Goal: Information Seeking & Learning: Learn about a topic

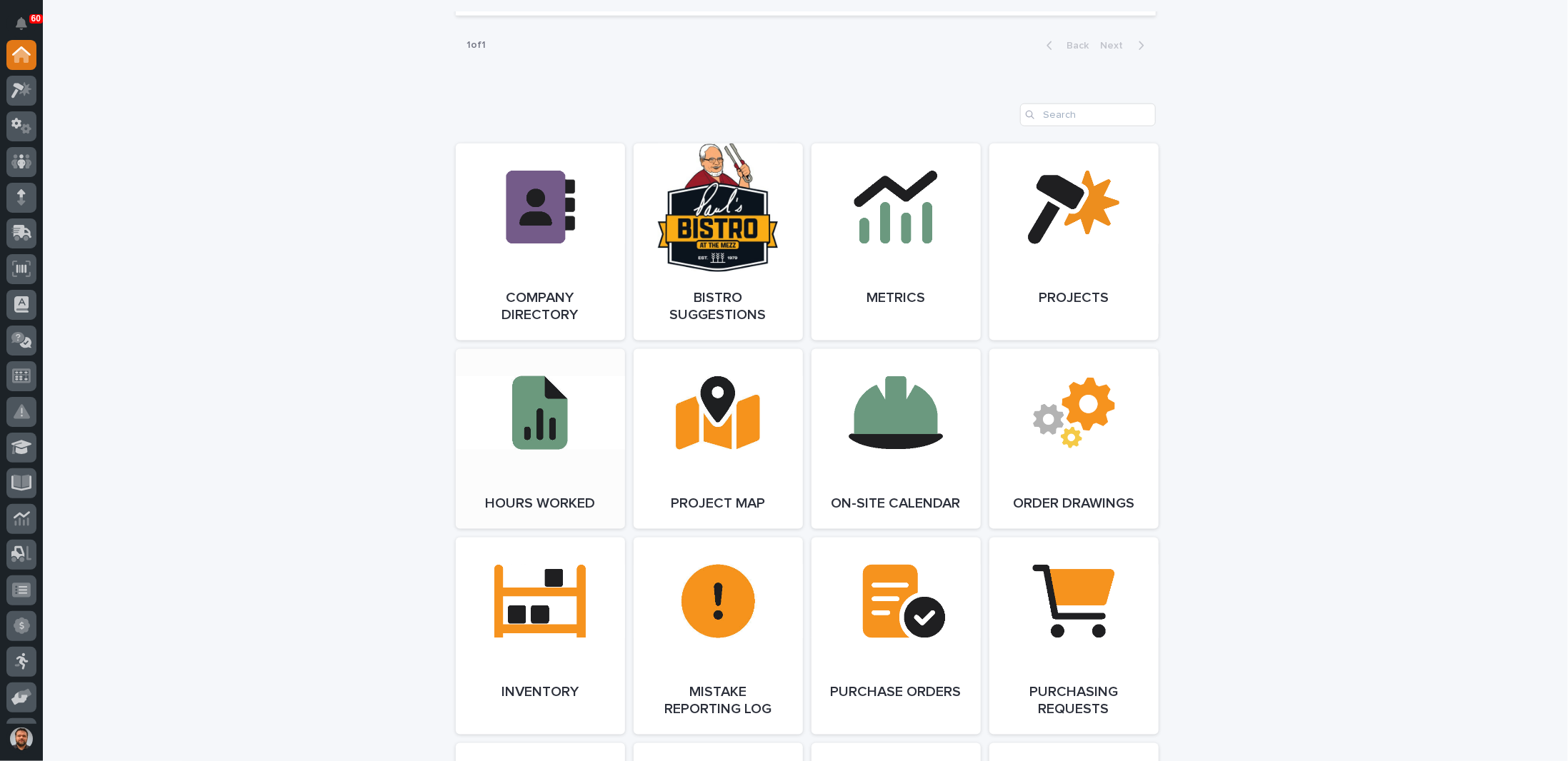
scroll to position [1285, 0]
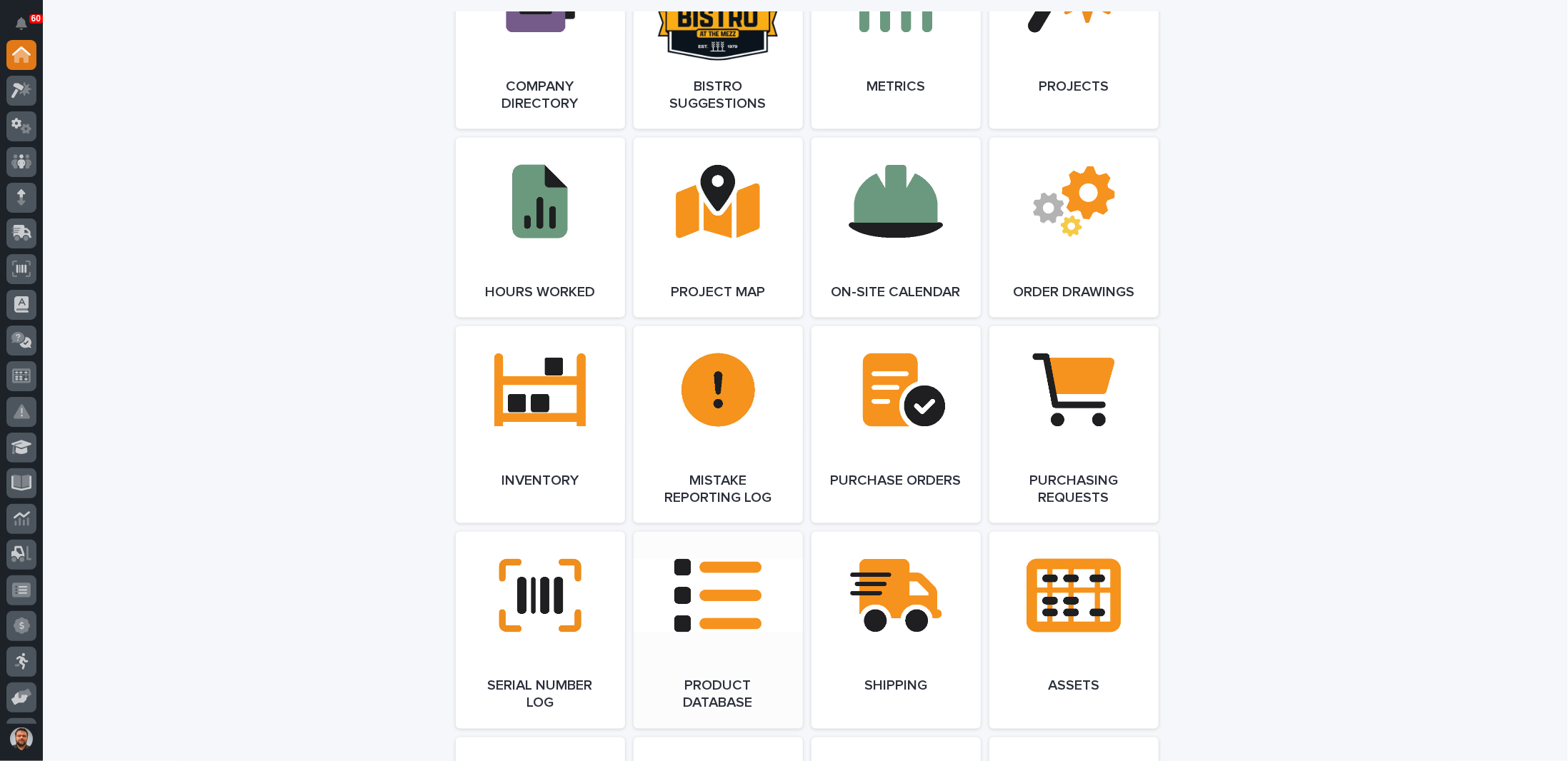
click at [705, 595] on link "Open Link" at bounding box center [718, 630] width 169 height 197
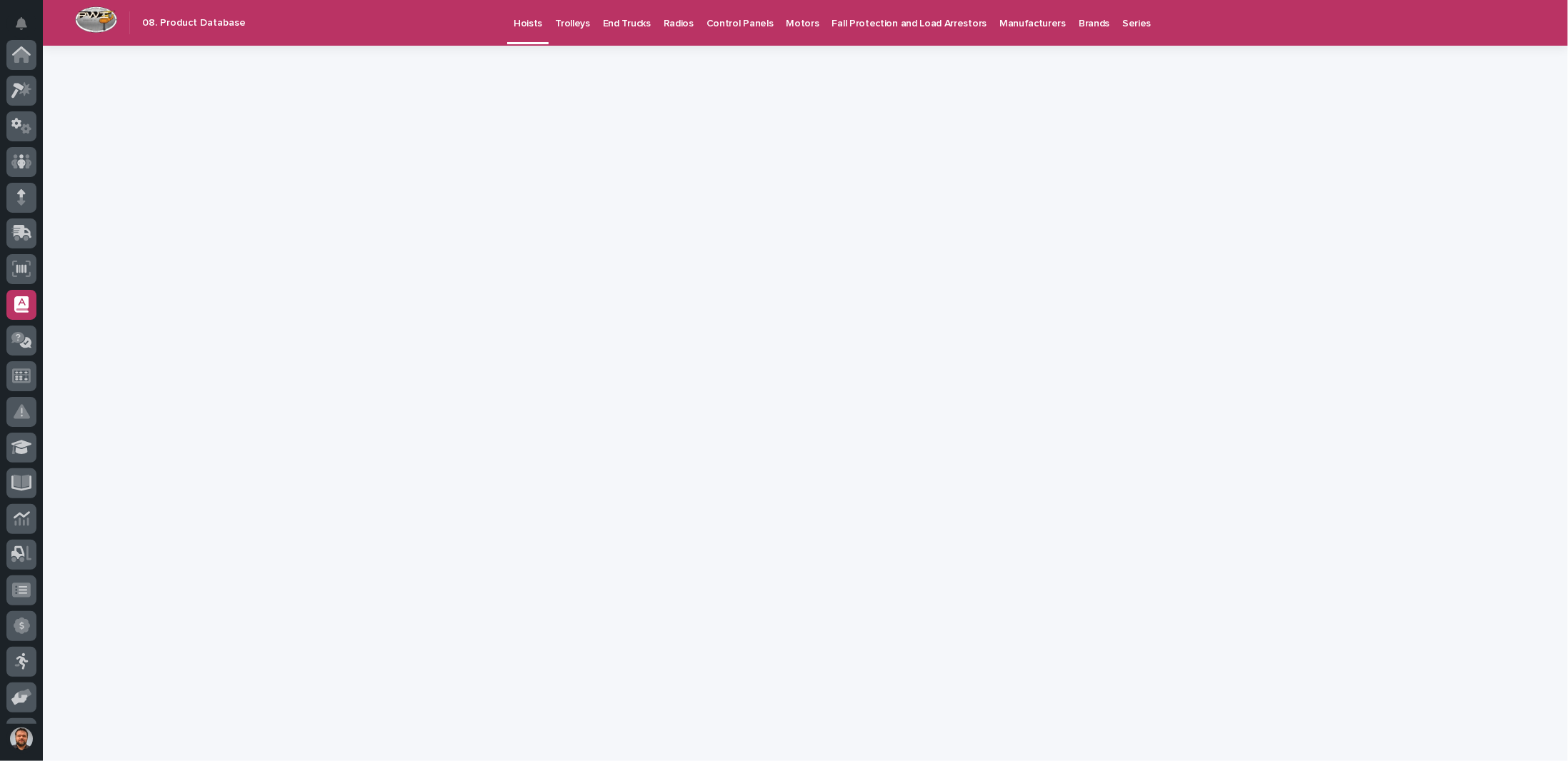
scroll to position [244, 0]
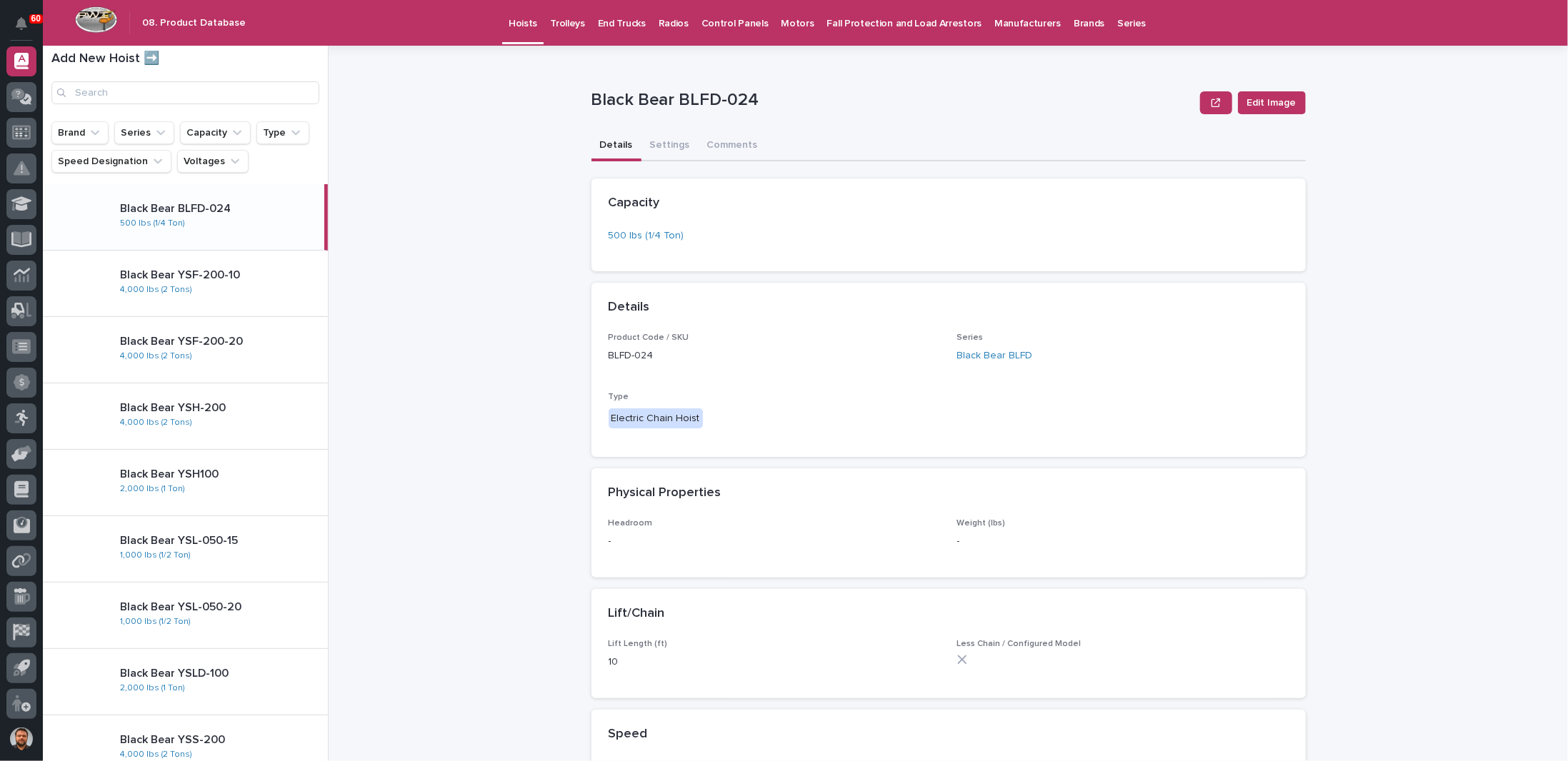
click at [670, 29] on link "Radios" at bounding box center [673, 22] width 42 height 44
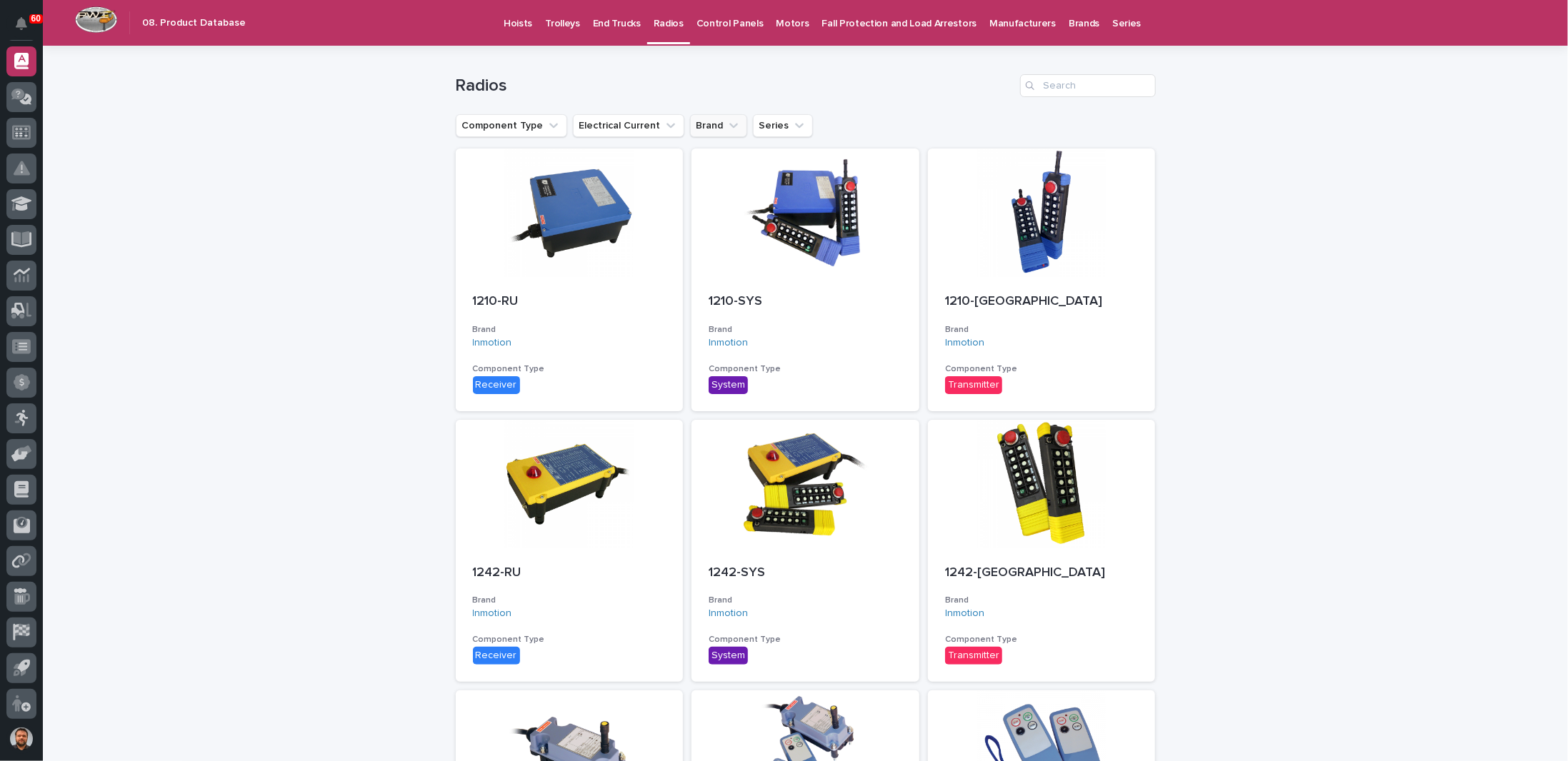
click at [705, 119] on button "Brand" at bounding box center [718, 125] width 57 height 23
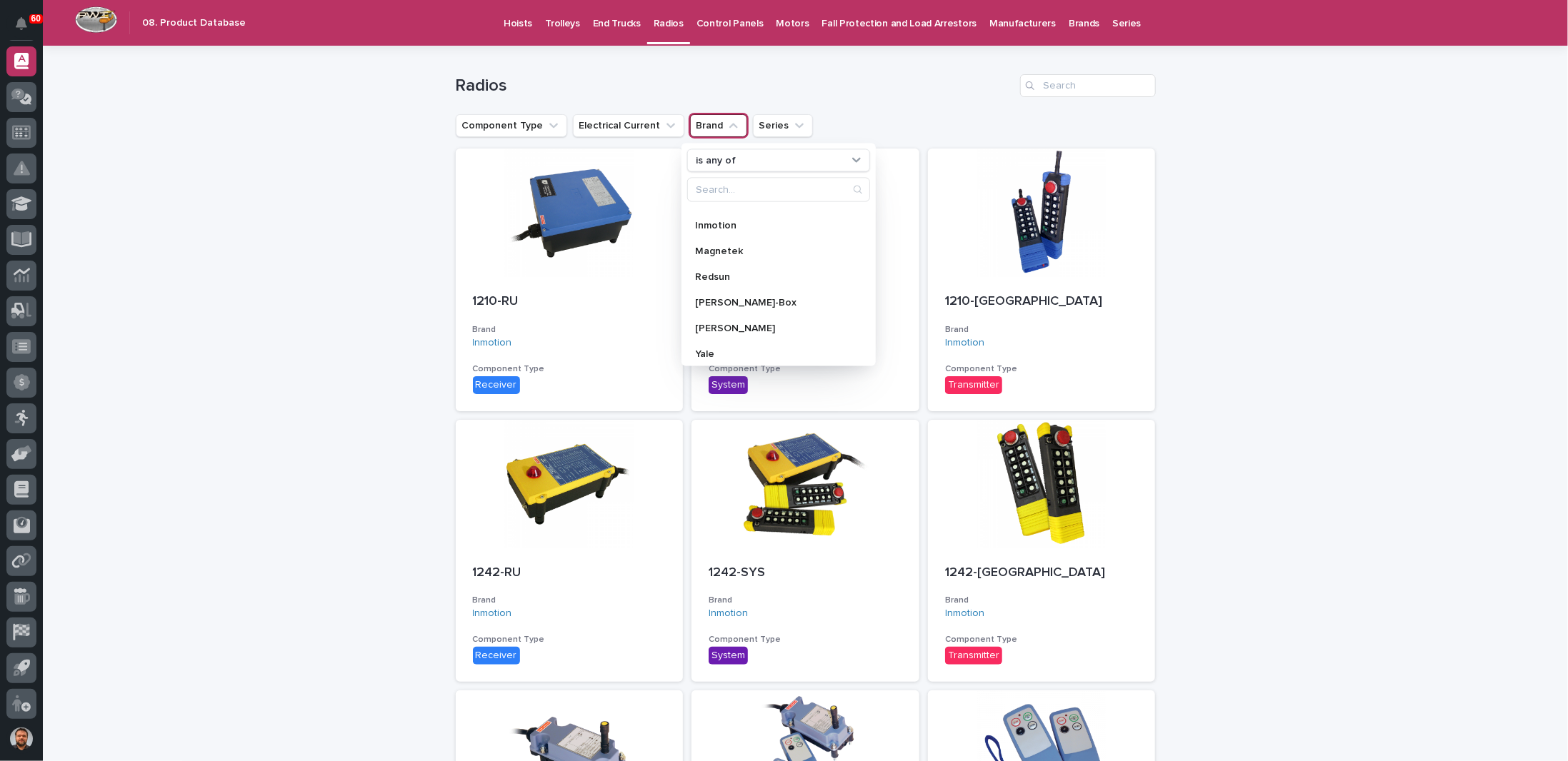
scroll to position [203, 0]
click at [711, 320] on p "[PERSON_NAME]" at bounding box center [772, 324] width 151 height 10
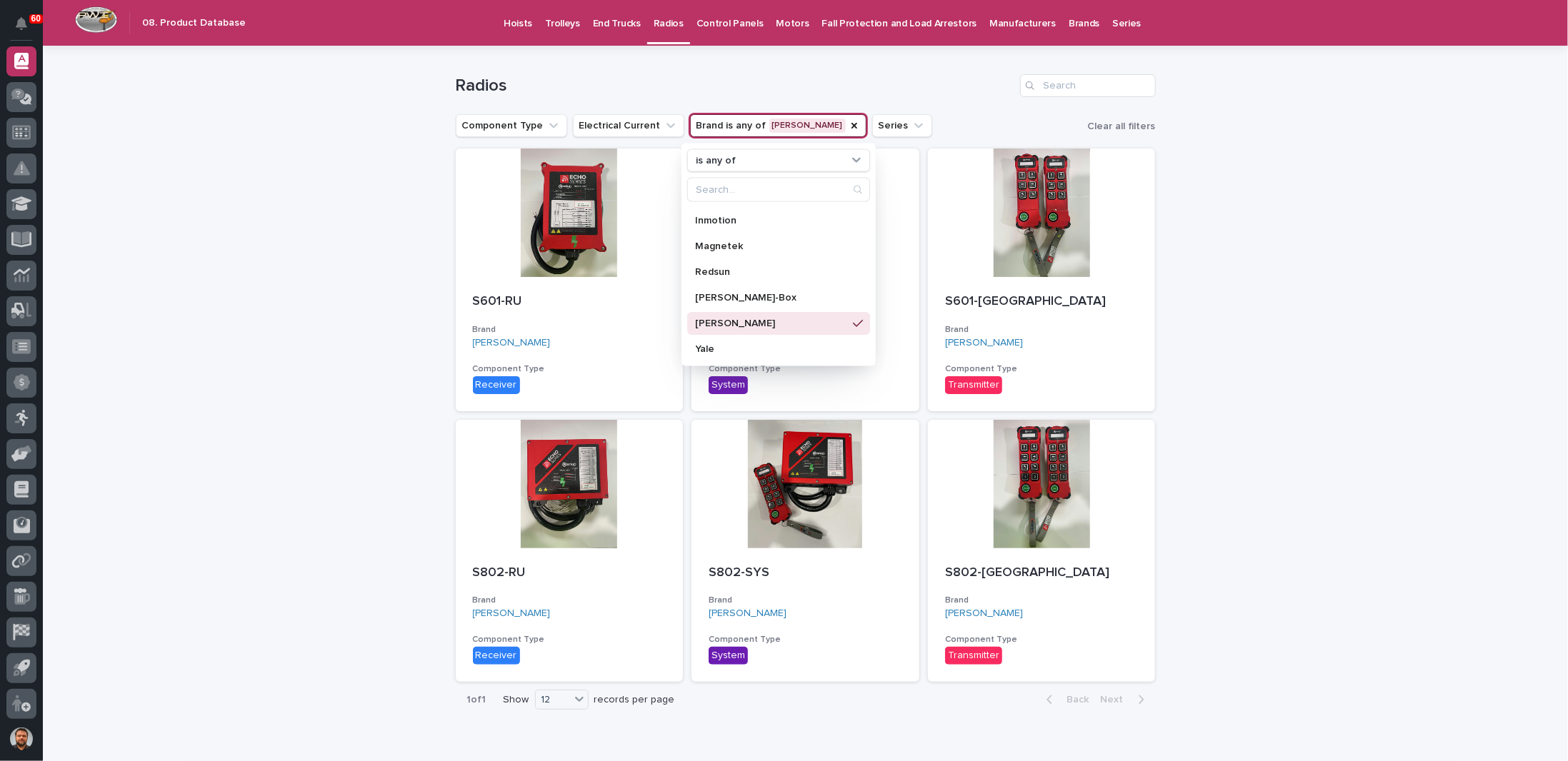
click at [189, 295] on div "Loading... Saving… Loading... Saving… Radios Component Type Electrical Current …" at bounding box center [805, 417] width 1525 height 743
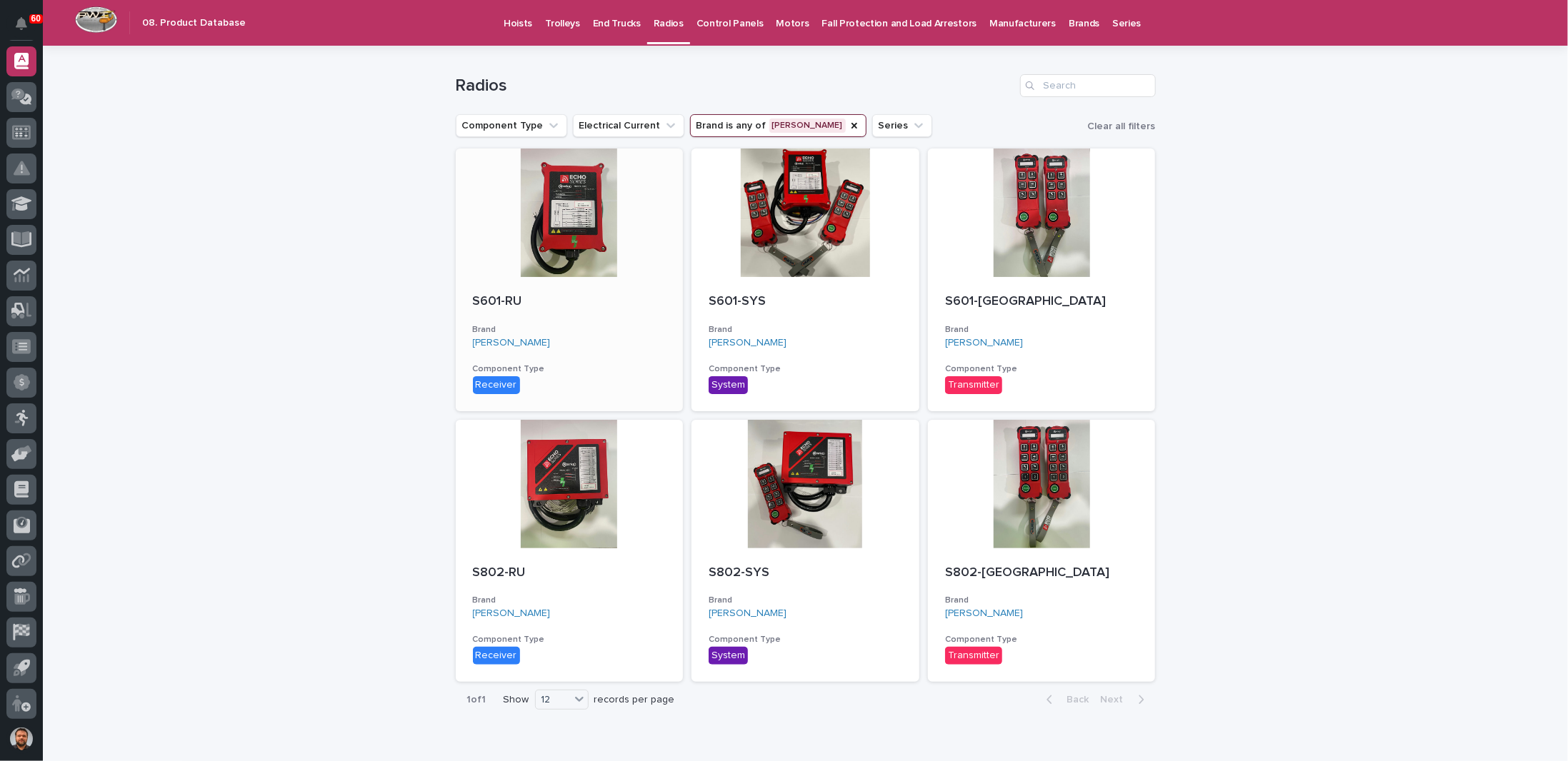
click at [562, 249] on div at bounding box center [569, 212] width 228 height 128
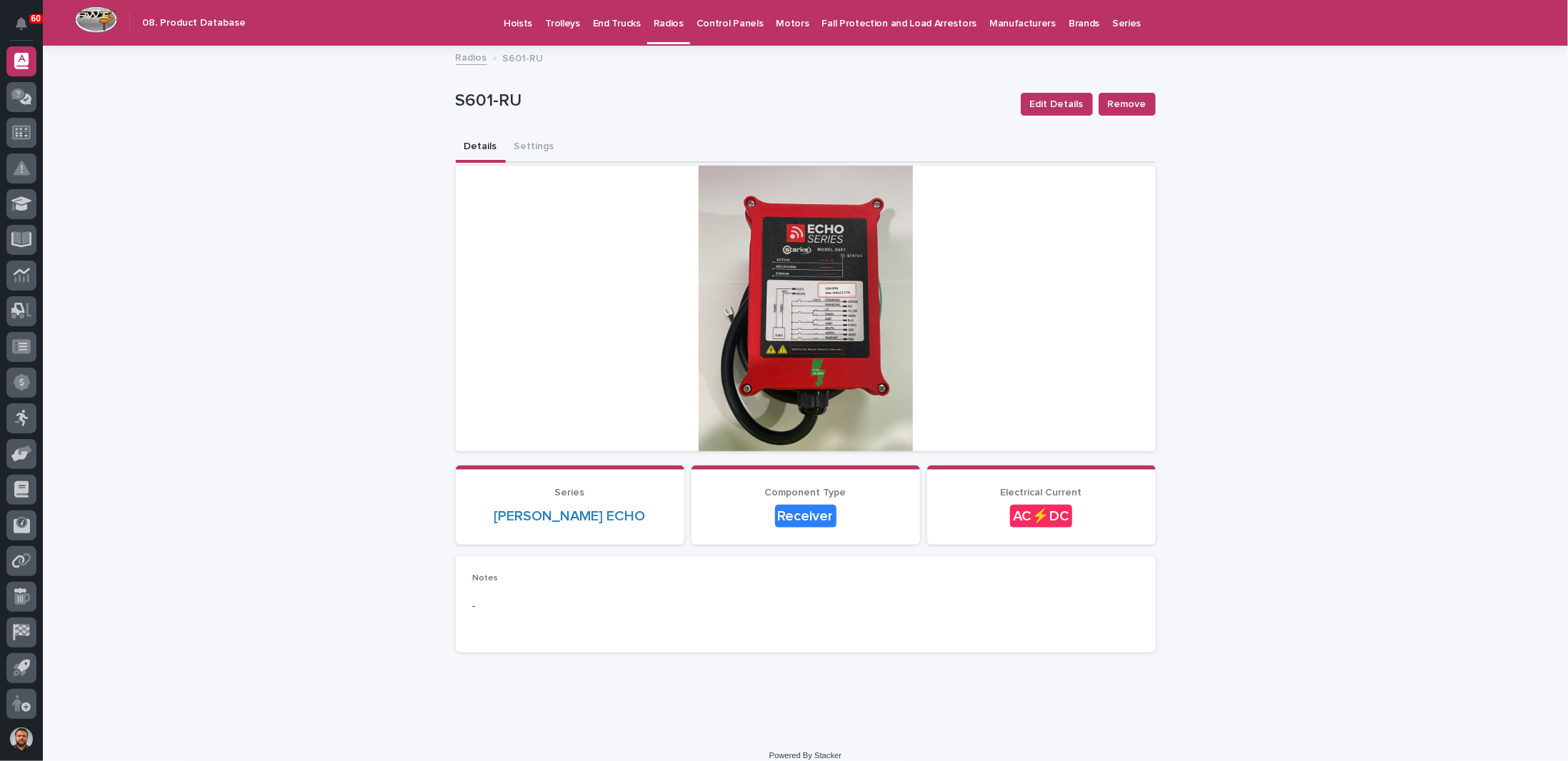
click at [784, 345] on div at bounding box center [806, 308] width 700 height 285
click at [620, 34] on link "End Trucks" at bounding box center [616, 22] width 60 height 44
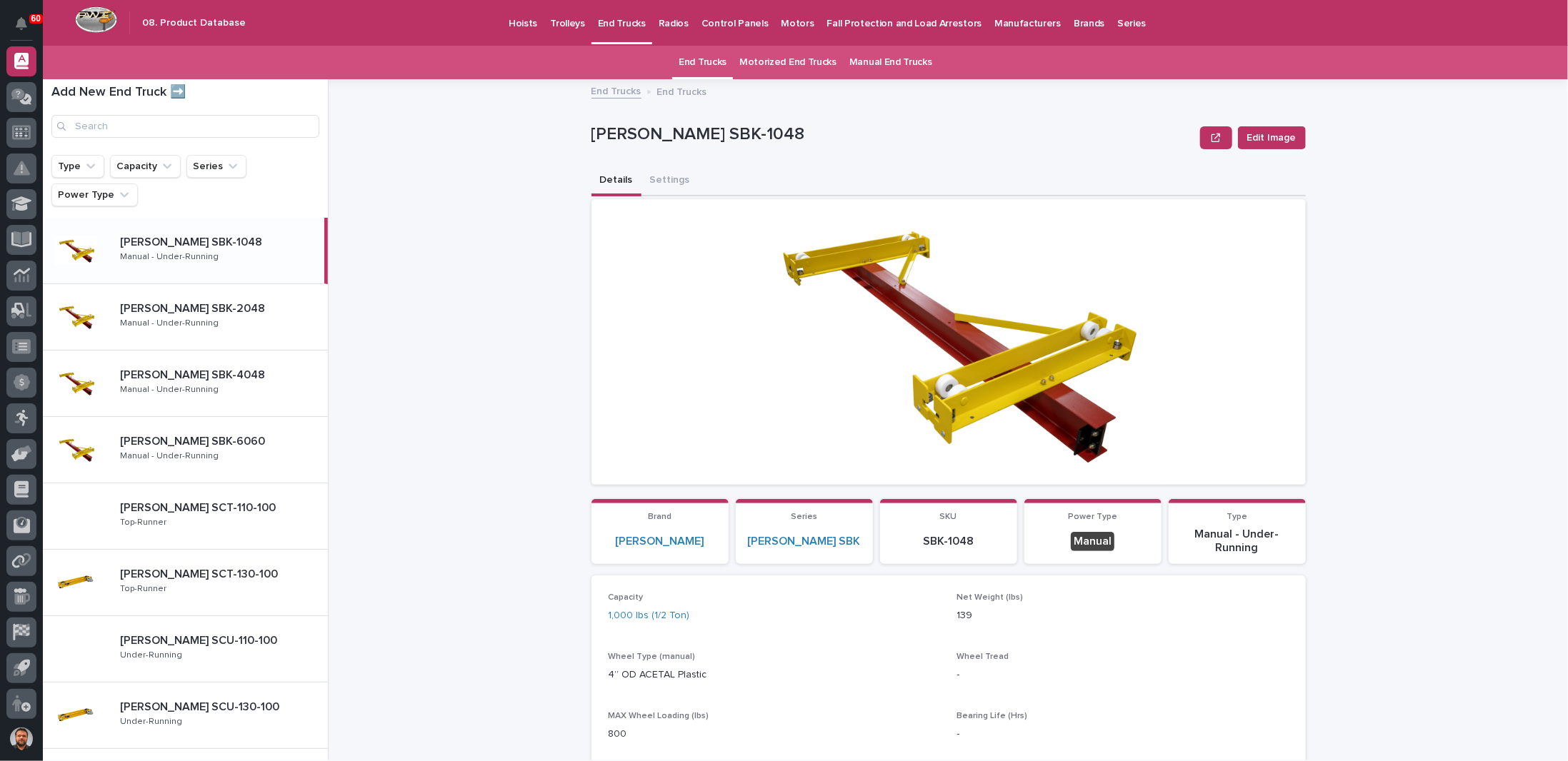
click at [506, 270] on div "End Trucks End Trucks [PERSON_NAME] SBK-1048 Edit Image [PERSON_NAME] SBK-1048 …" at bounding box center [957, 420] width 1222 height 681
